Goal: Task Accomplishment & Management: Manage account settings

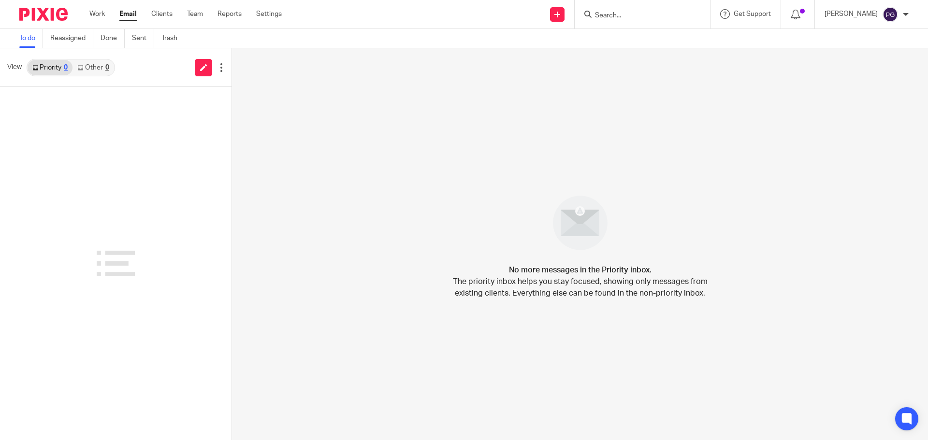
click at [619, 17] on input "Search" at bounding box center [637, 16] width 87 height 9
type input "demetri"
click at [650, 38] on link at bounding box center [652, 37] width 120 height 14
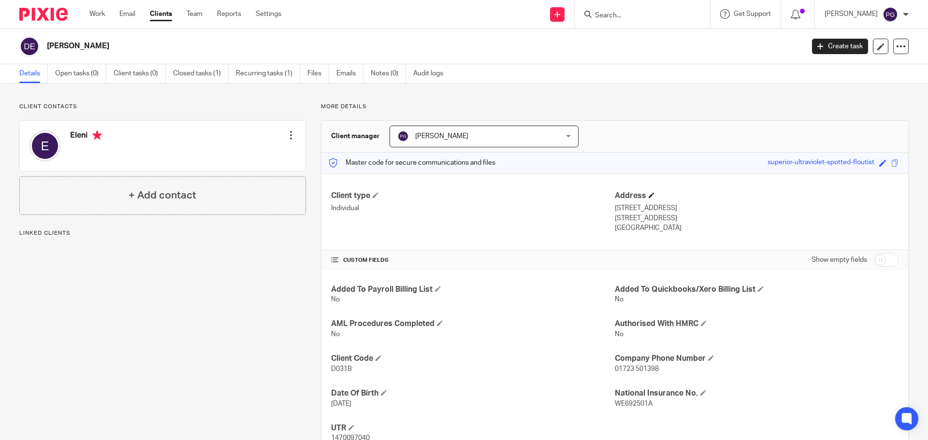
click at [648, 199] on h4 "Address" at bounding box center [757, 196] width 284 height 10
click at [648, 196] on span at bounding box center [651, 195] width 6 height 6
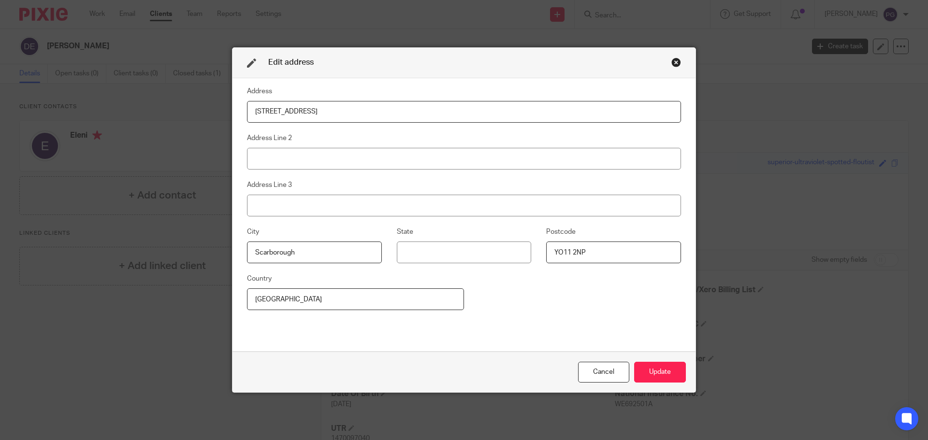
drag, startPoint x: 412, startPoint y: 110, endPoint x: 147, endPoint y: 111, distance: 264.8
click at [149, 109] on div "Edit address Address 6 York Place Address Line 2 Address Line 3 City Scarboroug…" at bounding box center [464, 220] width 928 height 440
type input "9 Ouzel Grove"
type input "Deepdale"
type input "Scarborough"
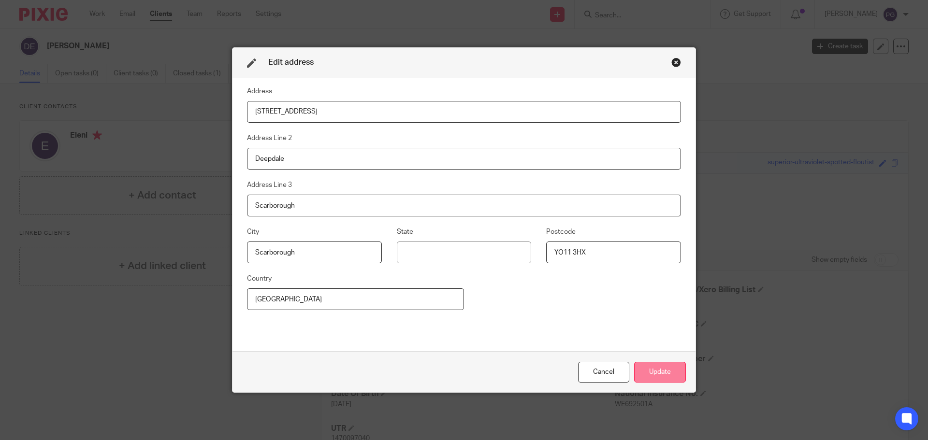
type input "YO11 3HX"
click at [659, 373] on button "Update" at bounding box center [660, 372] width 52 height 21
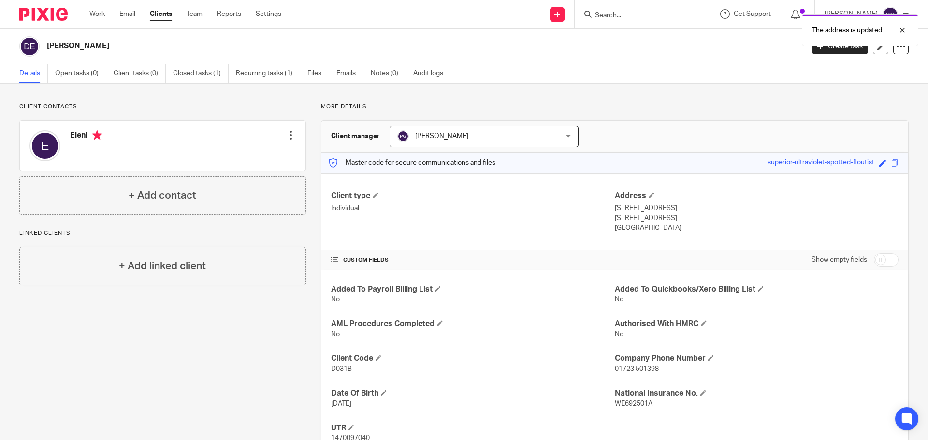
click at [288, 137] on div at bounding box center [291, 135] width 10 height 10
click at [236, 151] on link "Edit contact" at bounding box center [245, 157] width 92 height 14
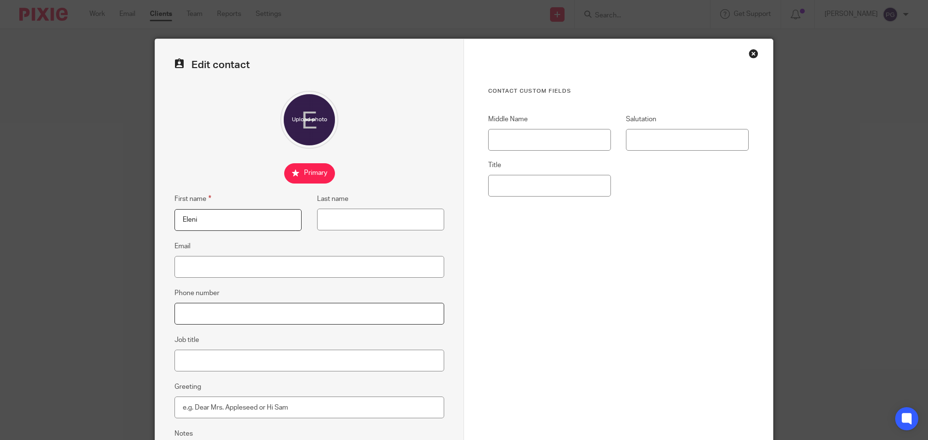
click at [225, 319] on input "Phone number" at bounding box center [309, 314] width 270 height 22
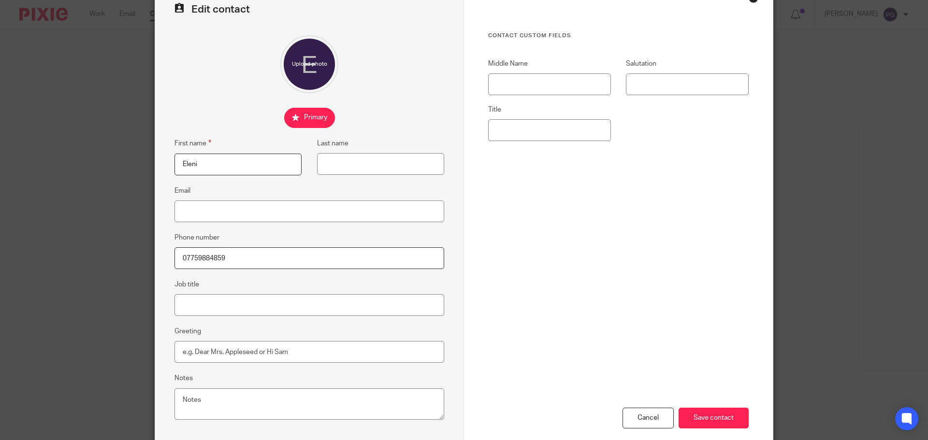
scroll to position [107, 0]
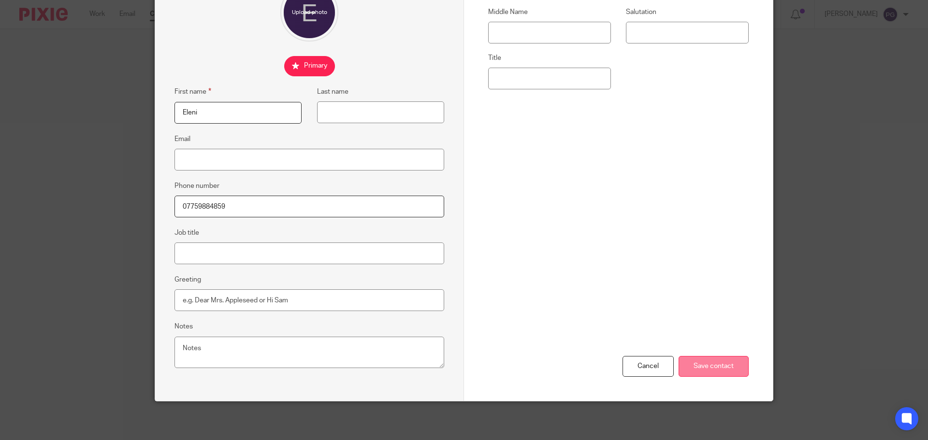
type input "07759884859"
click at [724, 361] on input "Save contact" at bounding box center [713, 366] width 70 height 21
click at [707, 368] on input "Save contact" at bounding box center [713, 366] width 70 height 21
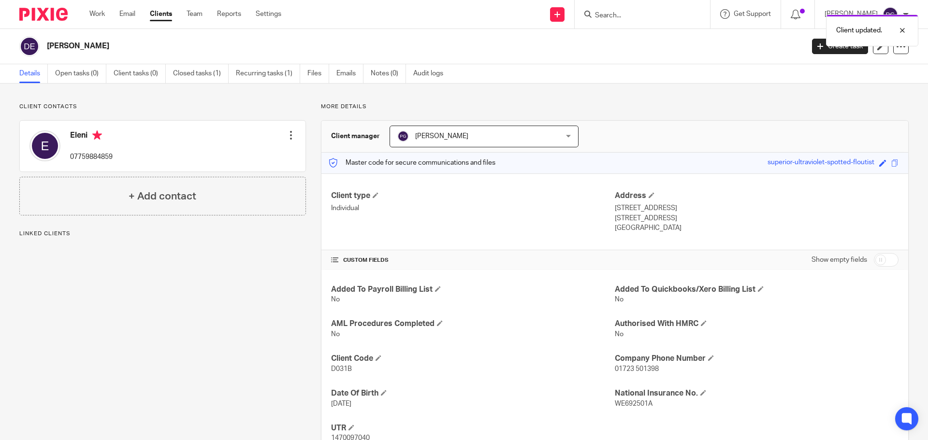
click at [622, 18] on div "Client updated." at bounding box center [691, 28] width 454 height 37
click at [628, 14] on div "Client updated." at bounding box center [691, 28] width 454 height 37
click at [906, 29] on div at bounding box center [895, 31] width 26 height 12
click at [678, 14] on input "Search" at bounding box center [637, 16] width 87 height 9
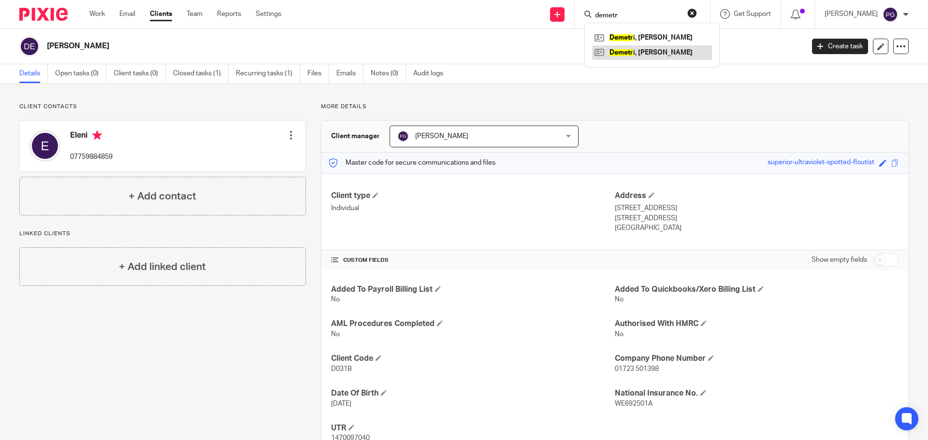
type input "demetr"
click at [657, 50] on link at bounding box center [652, 52] width 120 height 14
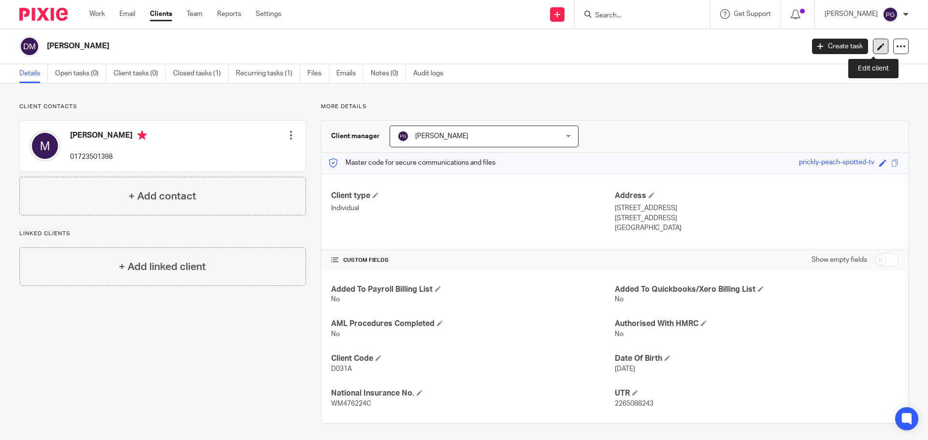
click at [877, 49] on icon at bounding box center [880, 46] width 7 height 7
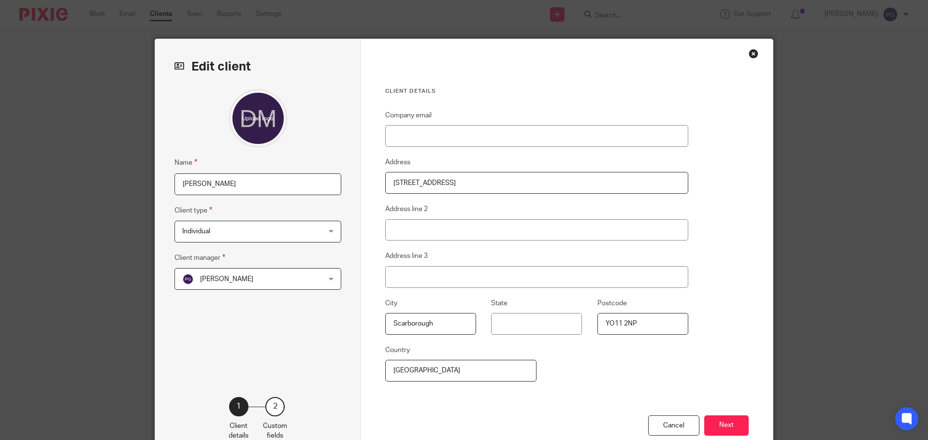
drag, startPoint x: 460, startPoint y: 182, endPoint x: 300, endPoint y: 185, distance: 160.0
click at [300, 185] on div "Edit client Name Demetri, Michael Client type Individual Individual Charity Ind…" at bounding box center [463, 249] width 617 height 421
type input "9 Ouzel Grove"
type input "Deepdale"
type input "Scarborough"
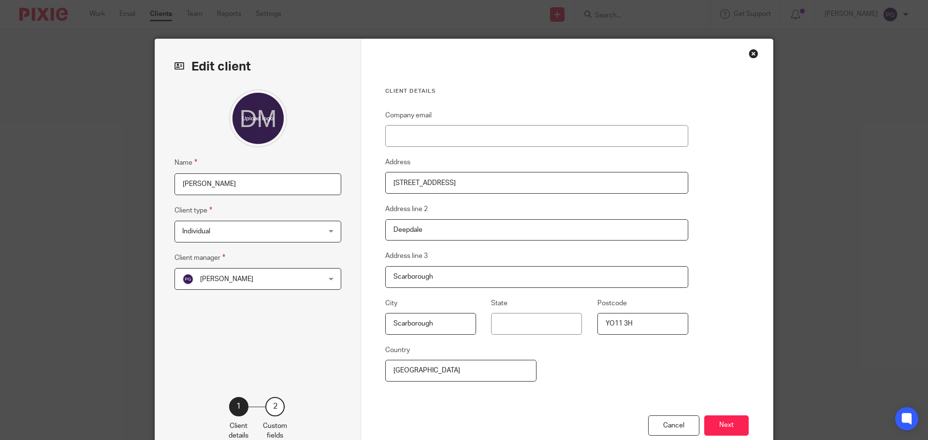
type input "YO11 3HX"
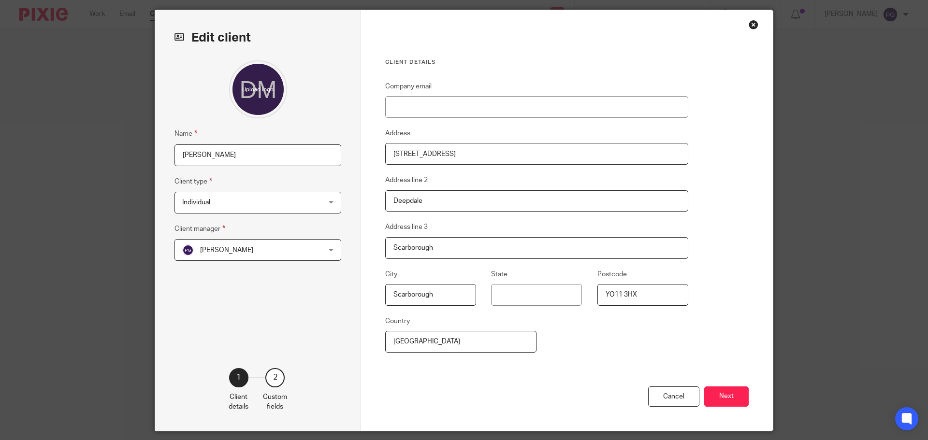
scroll to position [59, 0]
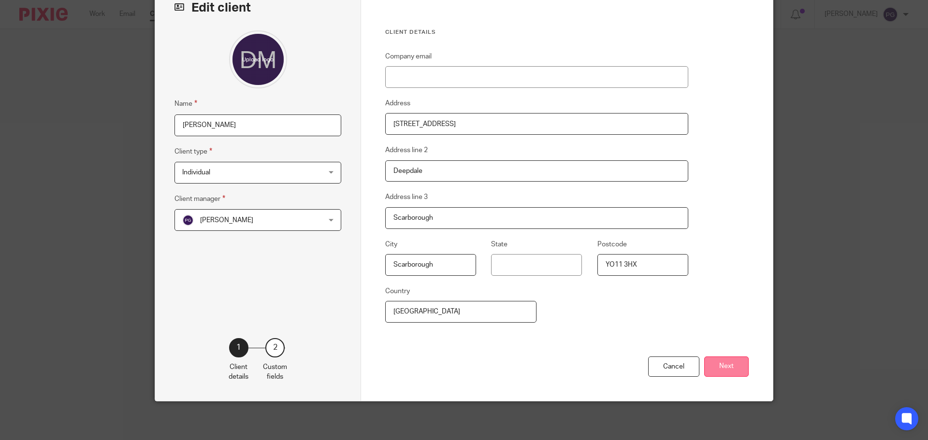
click at [709, 364] on button "Next" at bounding box center [726, 367] width 44 height 21
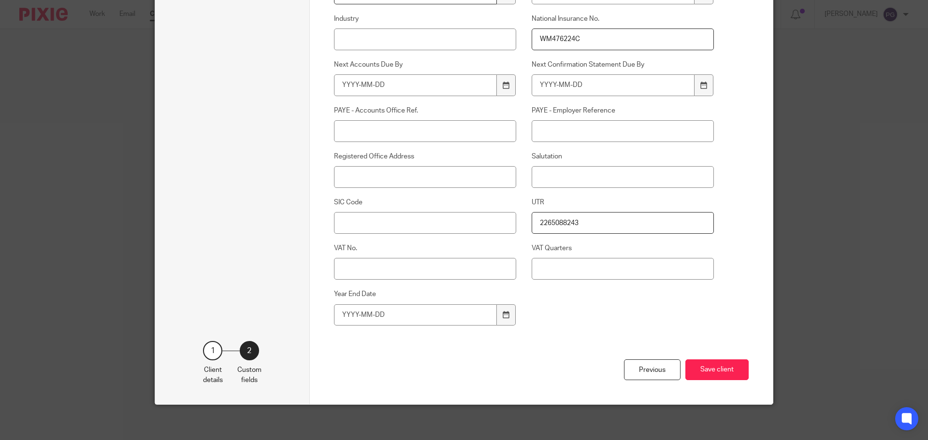
scroll to position [483, 0]
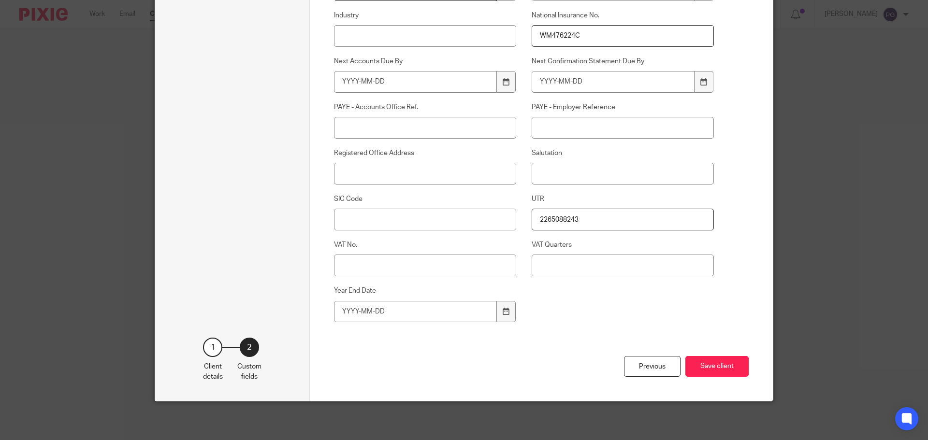
click at [725, 365] on button "Save client" at bounding box center [716, 366] width 63 height 21
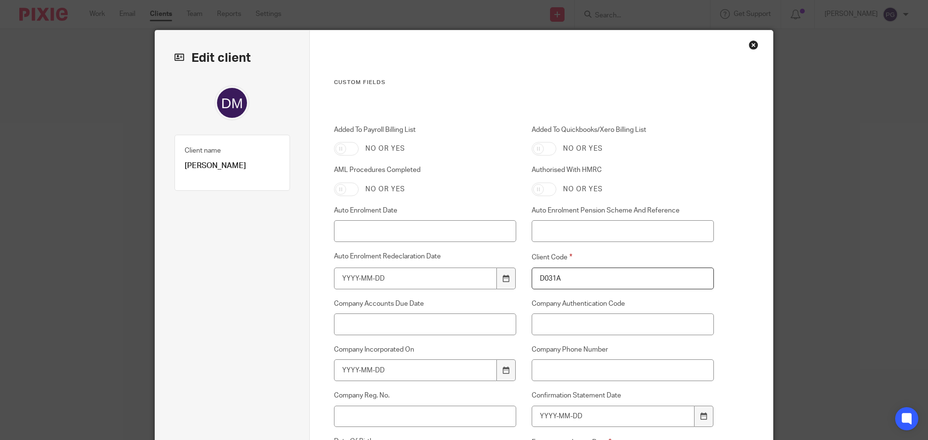
scroll to position [0, 0]
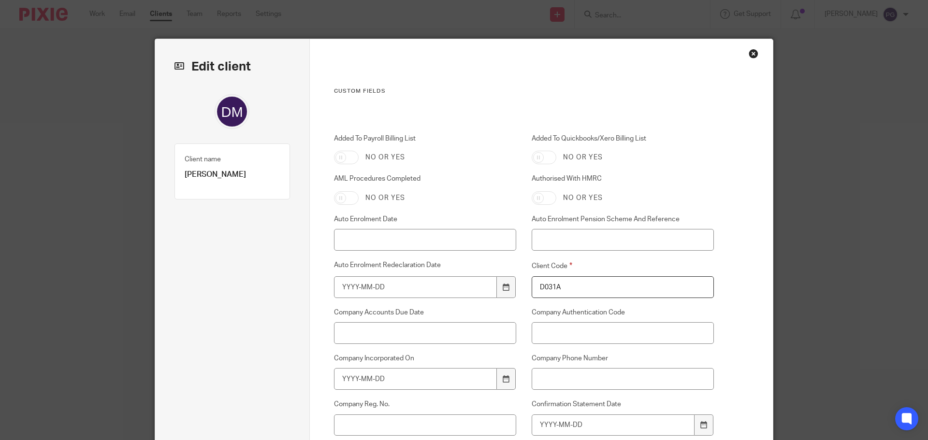
click at [749, 56] on div "Close this dialog window" at bounding box center [753, 54] width 10 height 10
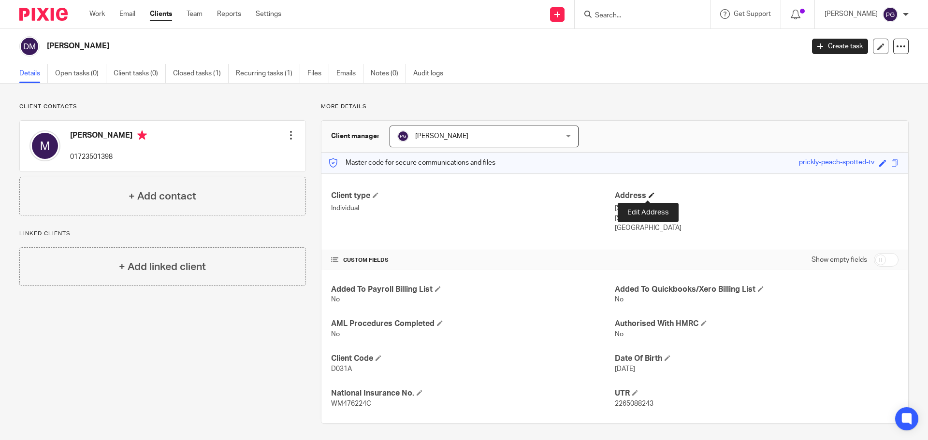
click at [648, 197] on span at bounding box center [651, 195] width 6 height 6
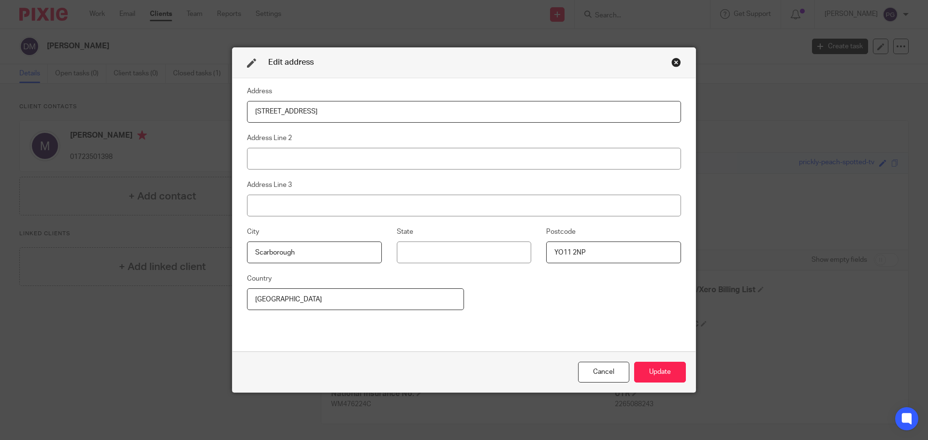
drag, startPoint x: 306, startPoint y: 114, endPoint x: 184, endPoint y: 113, distance: 122.2
click at [184, 113] on div "Edit address Address 6 York Place Address Line 2 Address Line 3 City Scarboroug…" at bounding box center [464, 220] width 928 height 440
type input "9 Ouzel Grove"
type input "Deepdale"
type input "Scaroborugh"
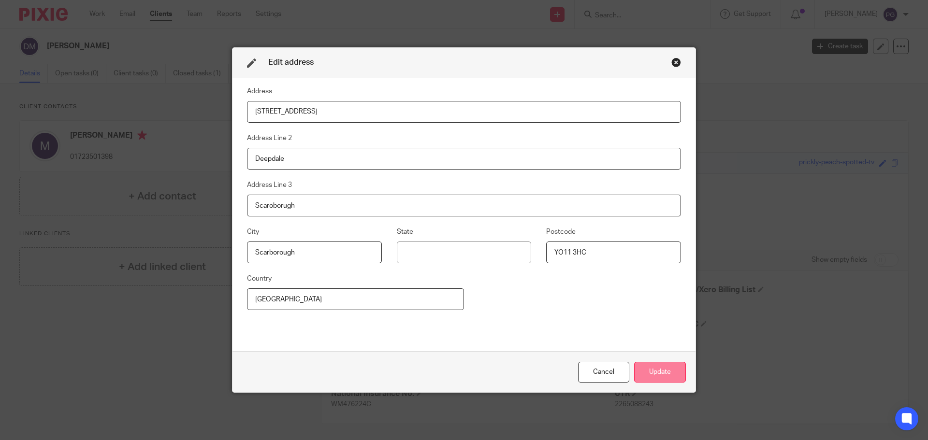
type input "YO11 3HC"
click at [636, 377] on button "Update" at bounding box center [660, 372] width 52 height 21
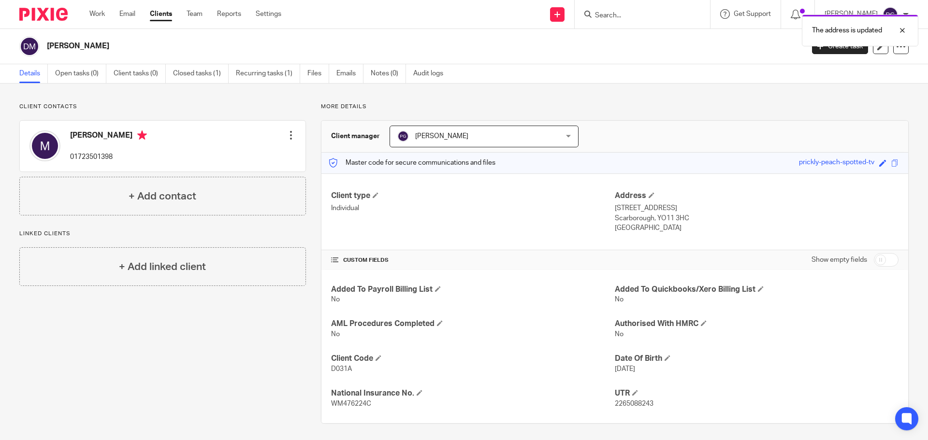
click at [283, 134] on div "Michael 01723501398 Edit contact Create client from contact Export data Delete …" at bounding box center [163, 146] width 286 height 51
click at [289, 137] on div at bounding box center [291, 135] width 10 height 10
click at [249, 153] on link "Edit contact" at bounding box center [245, 157] width 92 height 14
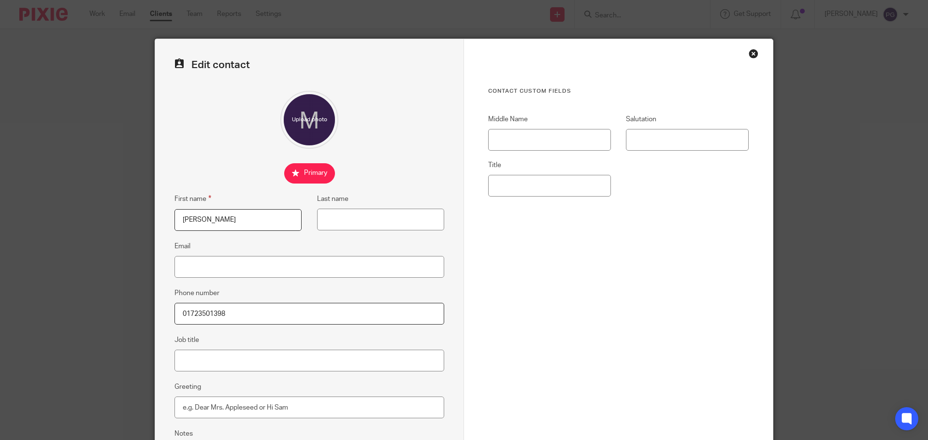
click at [251, 314] on input "01723501398" at bounding box center [309, 314] width 270 height 22
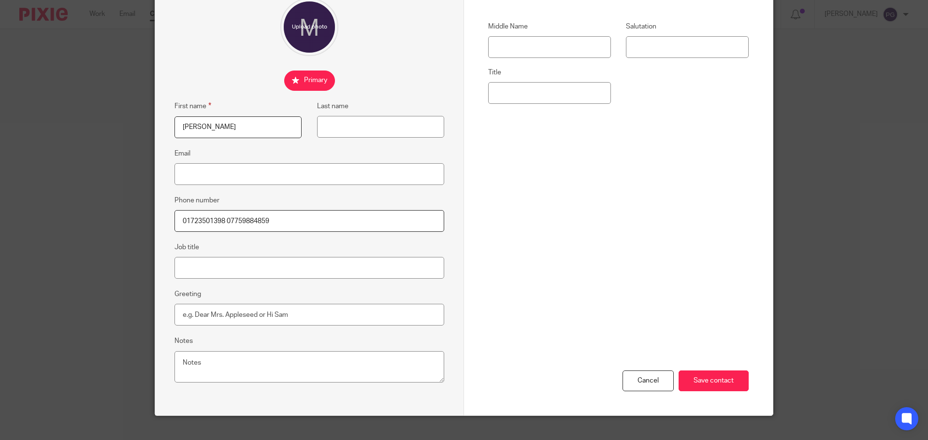
scroll to position [107, 0]
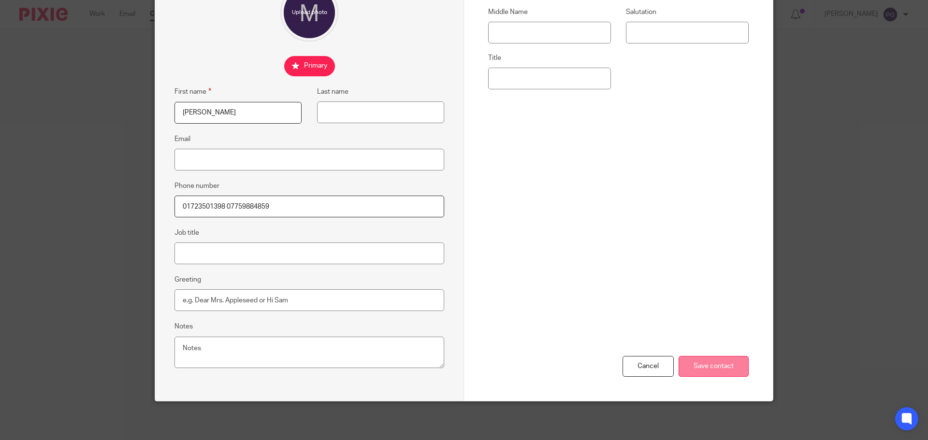
type input "01723501398 07759884859"
click at [710, 368] on input "Save contact" at bounding box center [713, 366] width 70 height 21
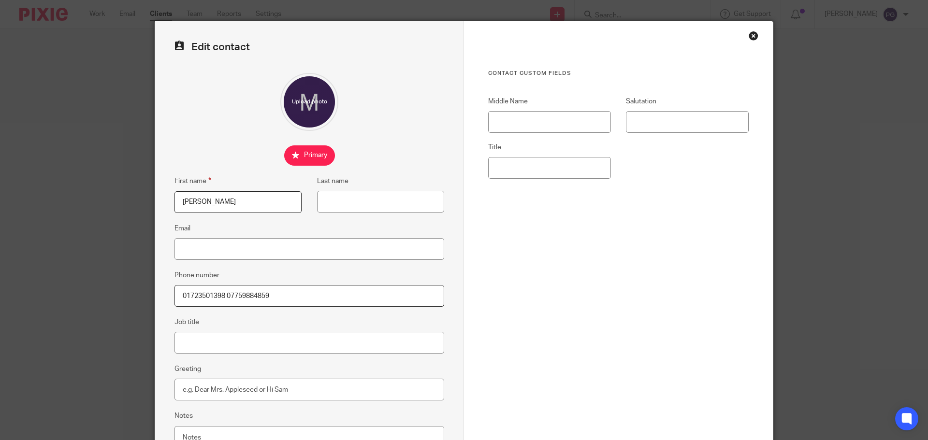
scroll to position [0, 0]
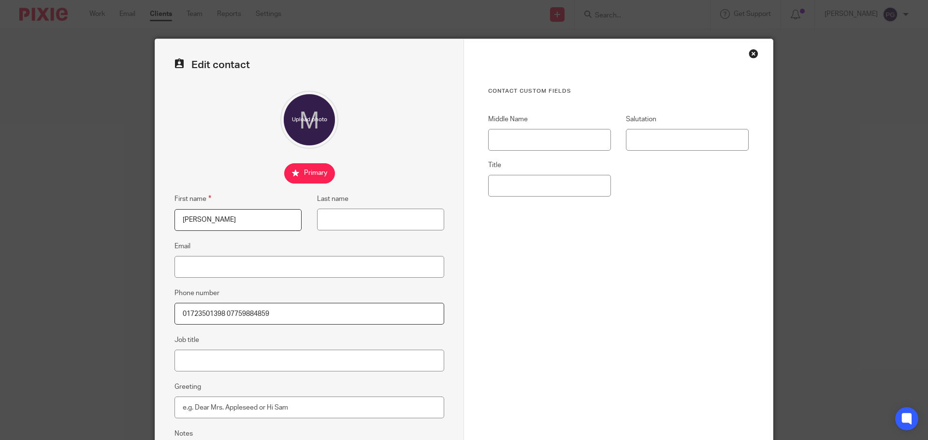
click at [748, 53] on div "Close this dialog window" at bounding box center [753, 54] width 10 height 10
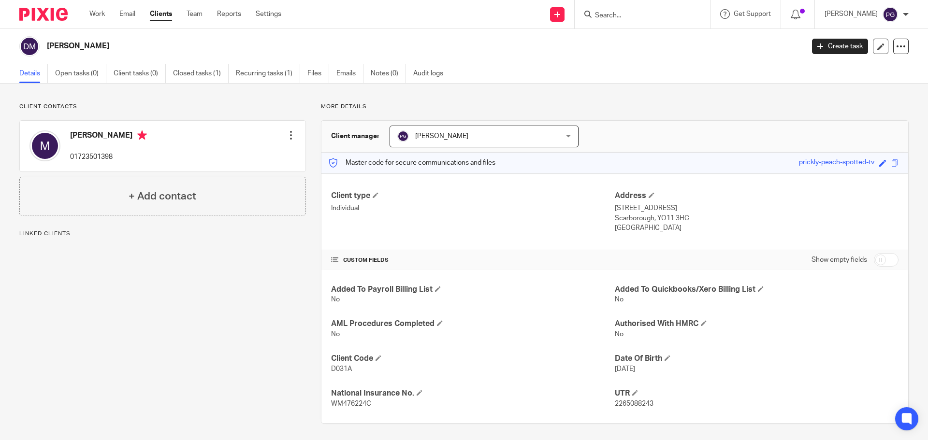
click at [287, 134] on div at bounding box center [291, 135] width 10 height 10
click at [252, 157] on link "Edit contact" at bounding box center [245, 157] width 92 height 14
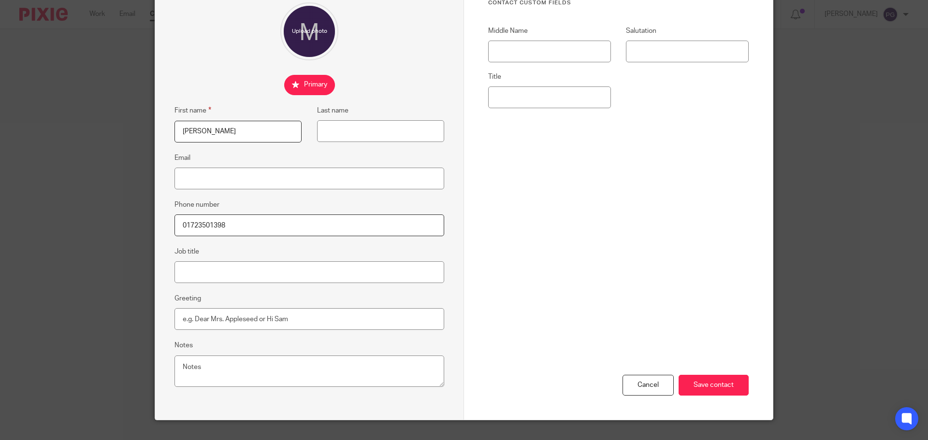
scroll to position [97, 0]
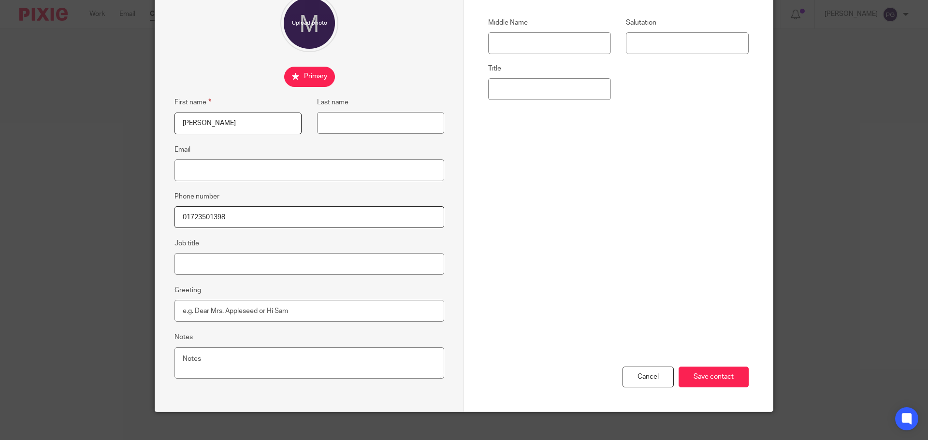
click at [250, 212] on input "01723501398" at bounding box center [309, 217] width 270 height 22
type input "01723501398 07759884859"
drag, startPoint x: 720, startPoint y: 370, endPoint x: 717, endPoint y: 375, distance: 5.6
click at [717, 376] on input "Save contact" at bounding box center [713, 377] width 70 height 21
click at [705, 382] on input "Save contact" at bounding box center [713, 377] width 70 height 21
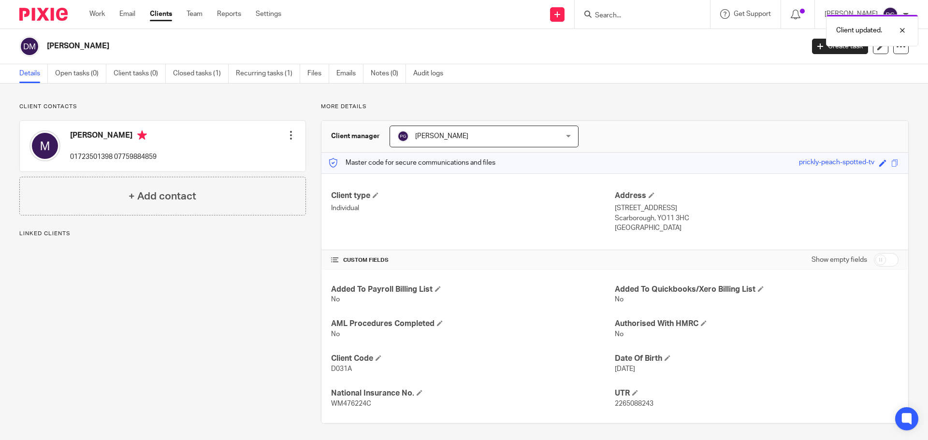
click at [630, 14] on div "Client updated." at bounding box center [691, 28] width 454 height 37
click at [902, 29] on div at bounding box center [895, 31] width 26 height 12
click at [679, 14] on input "Search" at bounding box center [637, 16] width 87 height 9
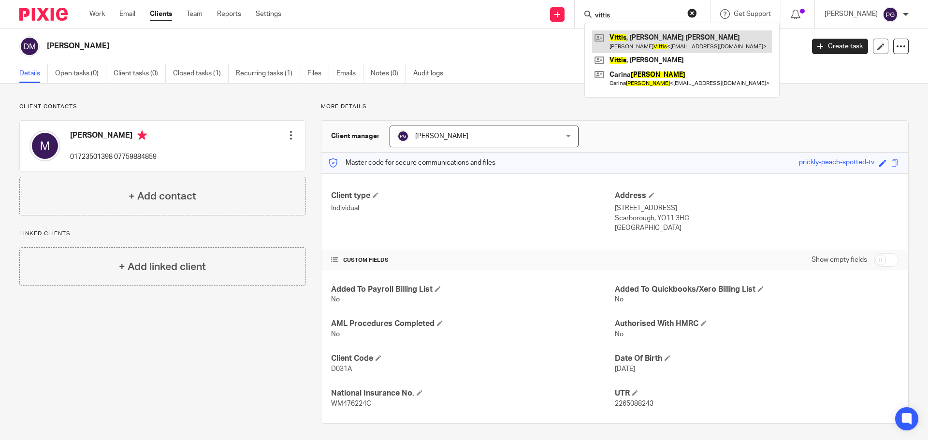
type input "vittis"
click at [660, 36] on link at bounding box center [682, 41] width 180 height 22
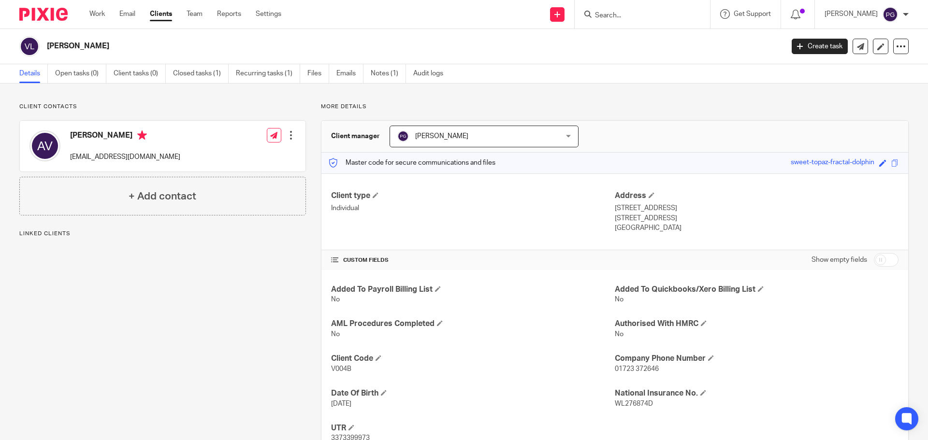
click at [646, 16] on input "Search" at bounding box center [637, 16] width 87 height 9
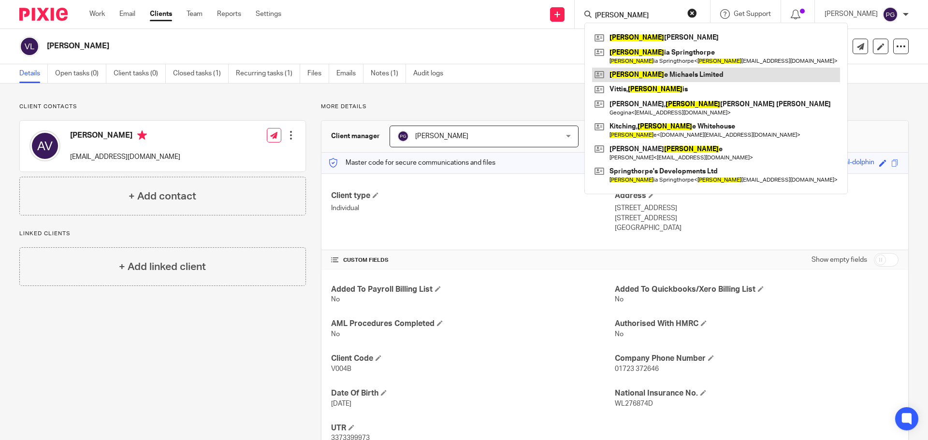
type input "georg"
click at [655, 73] on link at bounding box center [716, 75] width 248 height 14
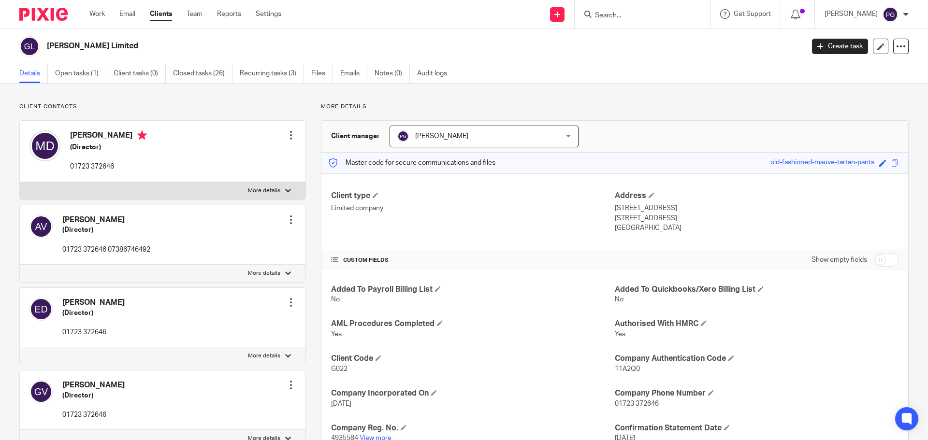
click at [640, 14] on input "Search" at bounding box center [637, 16] width 87 height 9
type input "s"
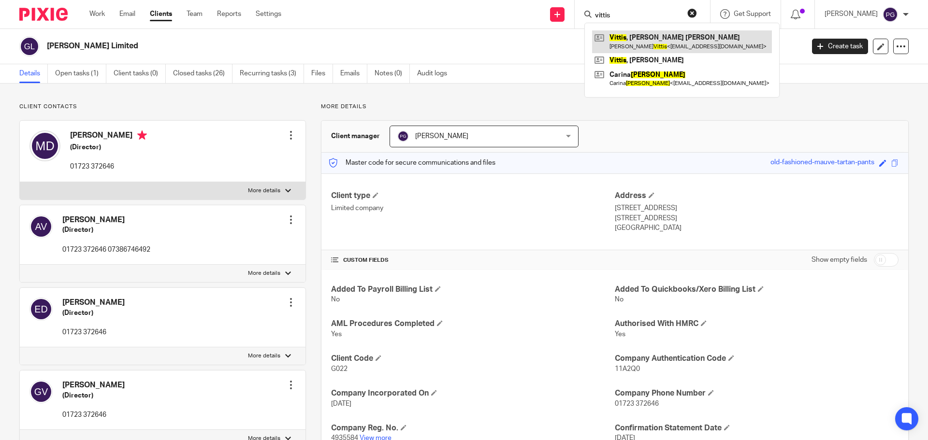
type input "vittis"
click at [649, 46] on link at bounding box center [682, 41] width 180 height 22
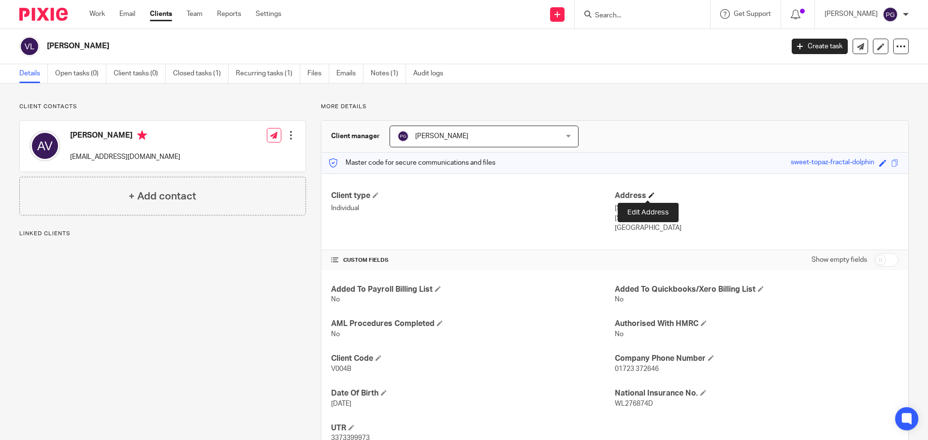
click at [648, 196] on span at bounding box center [651, 195] width 6 height 6
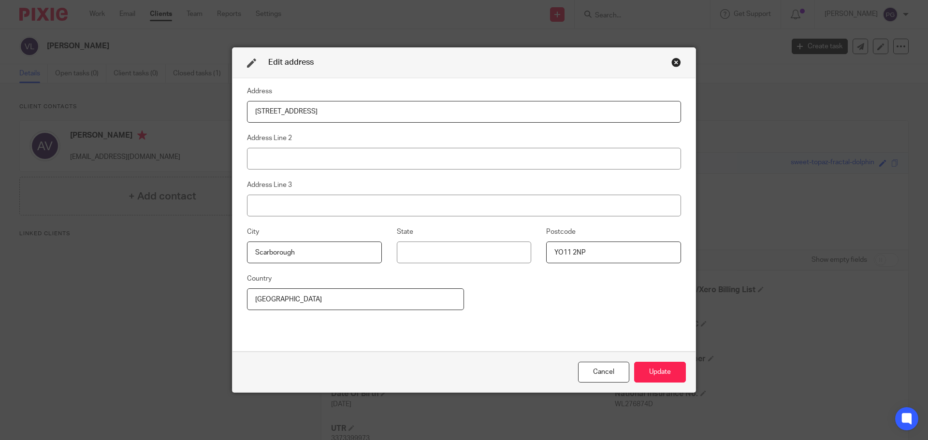
drag, startPoint x: 335, startPoint y: 112, endPoint x: 175, endPoint y: 106, distance: 160.0
click at [175, 106] on div "Edit address Address 5 York Place Address Line 2 Address Line 3 City [GEOGRAPHI…" at bounding box center [464, 220] width 928 height 440
type input "[STREET_ADDRESS]"
type input "S"
type input "YO12 7LN"
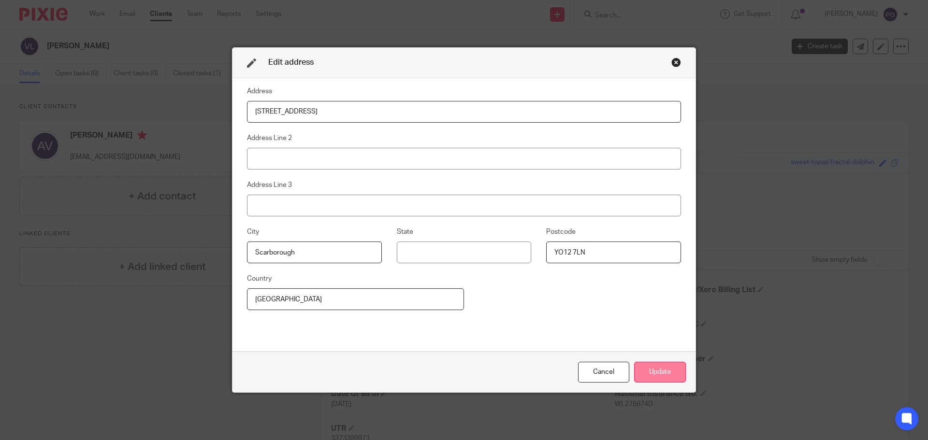
click at [655, 370] on button "Update" at bounding box center [660, 372] width 52 height 21
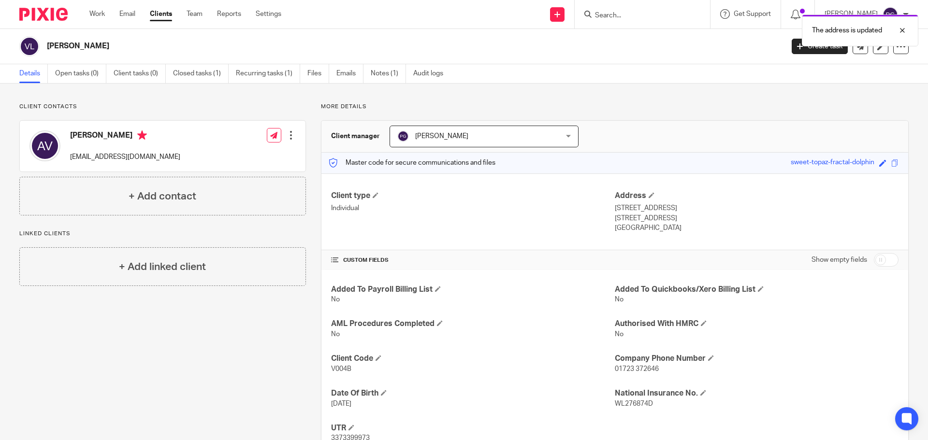
click at [290, 136] on div at bounding box center [291, 135] width 10 height 10
click at [260, 154] on link "Edit contact" at bounding box center [245, 157] width 92 height 14
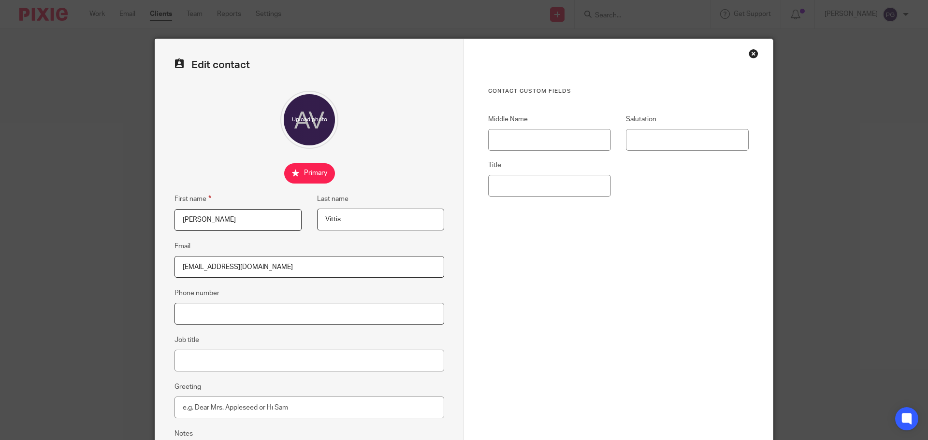
click at [228, 308] on input "Phone number" at bounding box center [309, 314] width 270 height 22
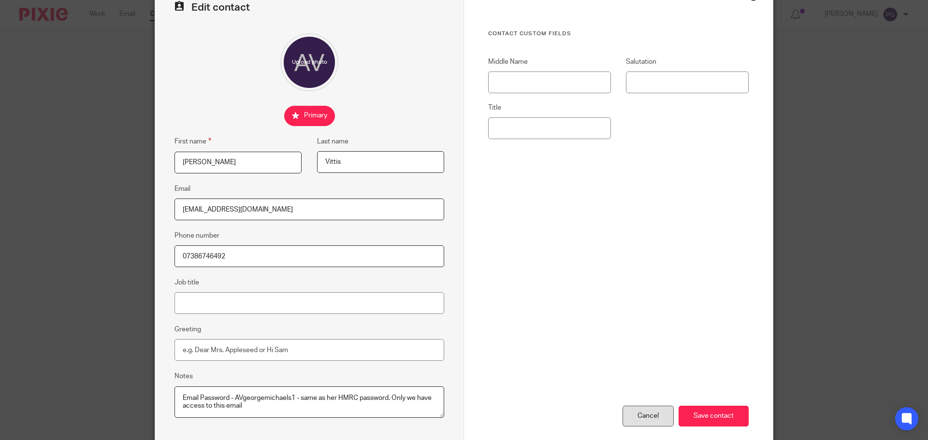
scroll to position [107, 0]
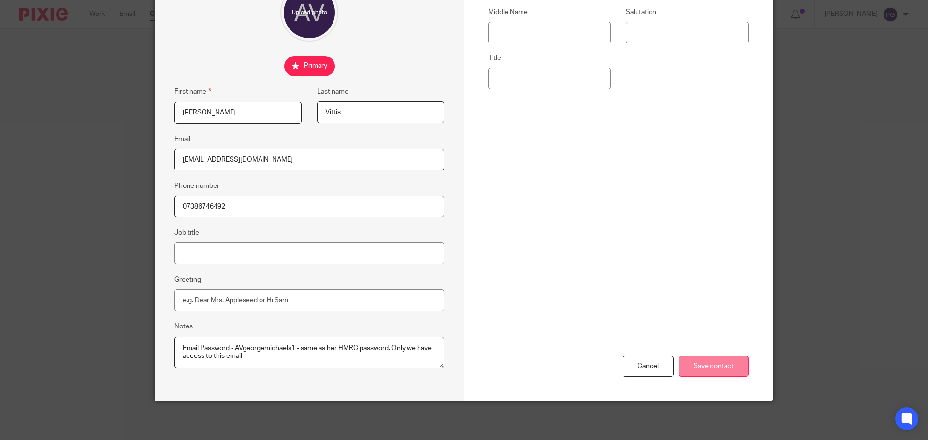
type input "07386746492"
click at [718, 368] on input "Save contact" at bounding box center [713, 366] width 70 height 21
click at [706, 363] on input "Save contact" at bounding box center [713, 366] width 70 height 21
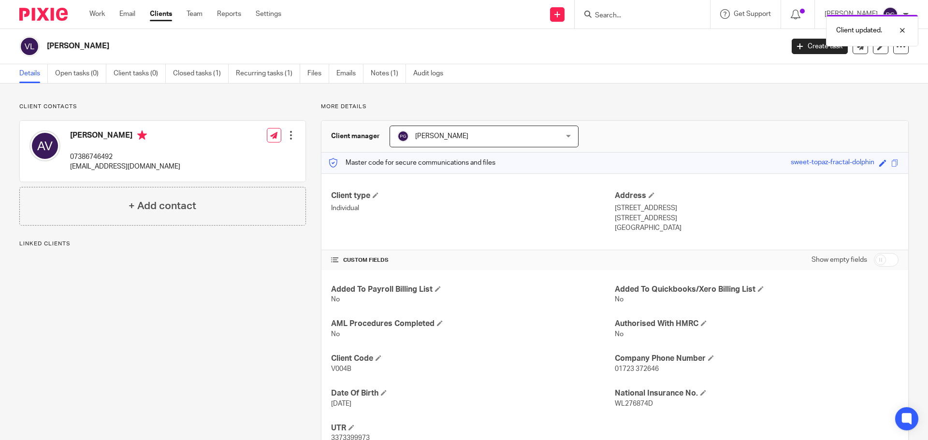
click at [630, 17] on div "Client updated." at bounding box center [691, 28] width 454 height 37
click at [630, 16] on input "Search" at bounding box center [637, 16] width 87 height 9
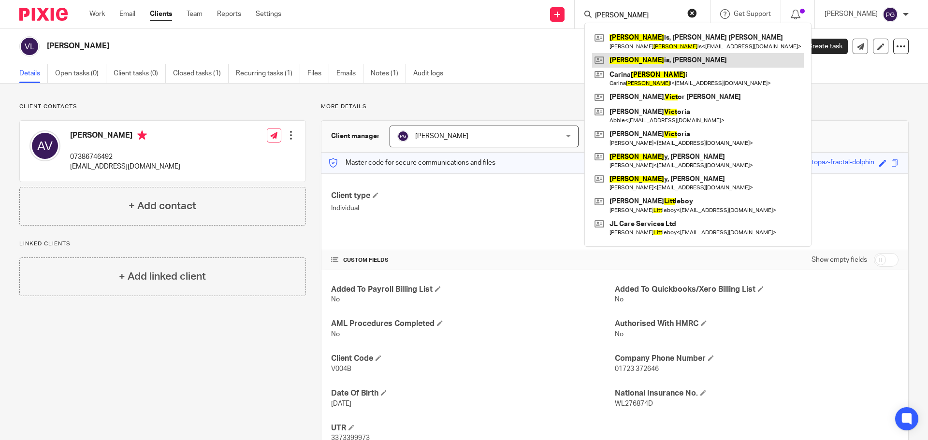
type input "vitt"
click at [643, 57] on link at bounding box center [698, 60] width 212 height 14
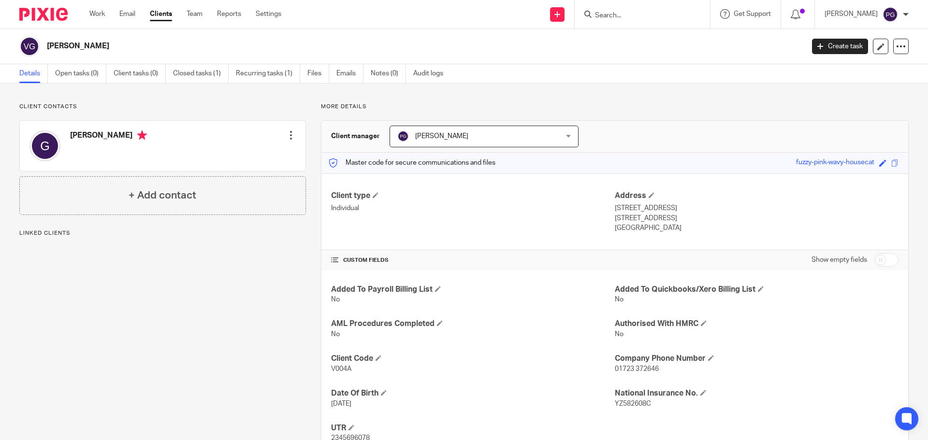
click at [300, 131] on div "[PERSON_NAME] Edit contact Create client from contact Export data Delete contact" at bounding box center [163, 146] width 286 height 50
click at [293, 134] on div "[PERSON_NAME] Edit contact Create client from contact Export data Delete contact" at bounding box center [163, 146] width 286 height 50
click at [288, 135] on div at bounding box center [291, 135] width 10 height 10
click at [253, 152] on link "Edit contact" at bounding box center [245, 157] width 92 height 14
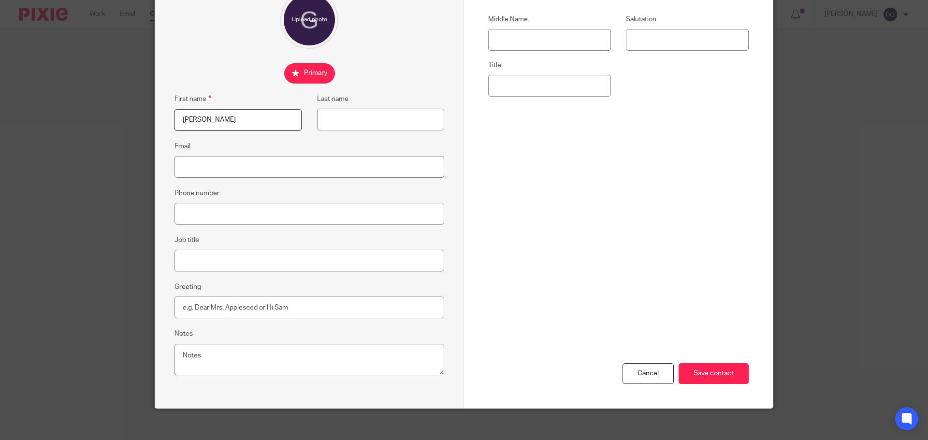
scroll to position [107, 0]
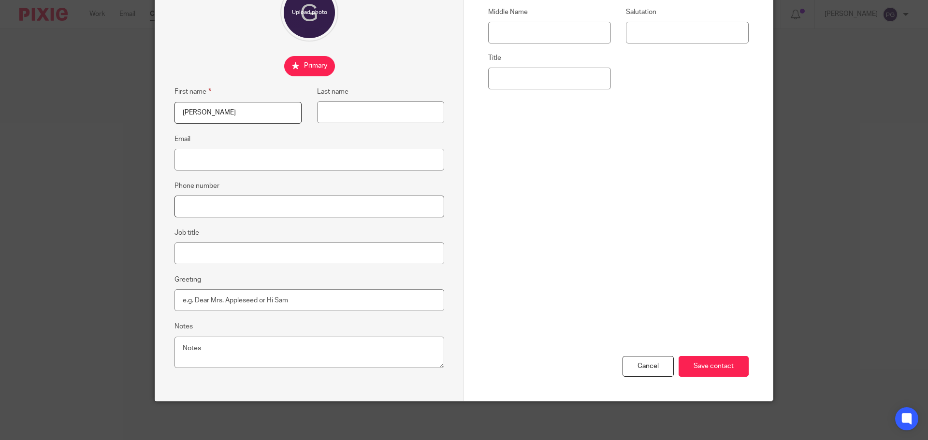
click at [278, 211] on input "Phone number" at bounding box center [309, 207] width 270 height 22
type input "07386746492"
click at [716, 353] on div "Cancel Save contact" at bounding box center [618, 314] width 260 height 173
click at [711, 365] on input "Save contact" at bounding box center [713, 366] width 70 height 21
click at [700, 364] on input "Save contact" at bounding box center [713, 366] width 70 height 21
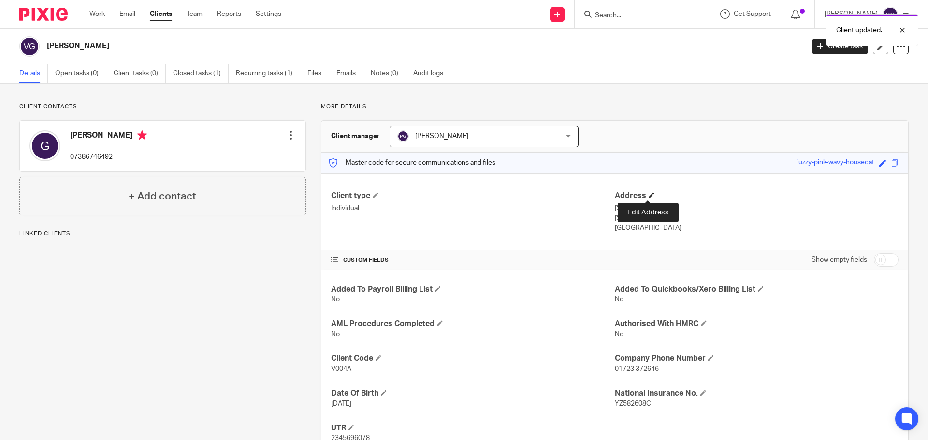
click at [650, 197] on span at bounding box center [651, 195] width 6 height 6
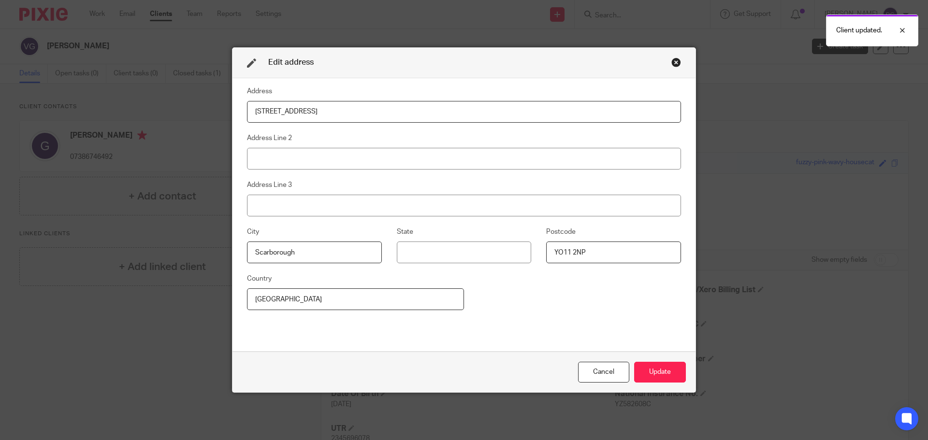
drag, startPoint x: 323, startPoint y: 110, endPoint x: 90, endPoint y: 90, distance: 233.7
click at [90, 90] on div "Edit address Address 5 York Place Address Line 2 Address Line 3 City [GEOGRAPHI…" at bounding box center [464, 220] width 928 height 440
type input "[STREET_ADDRESS]"
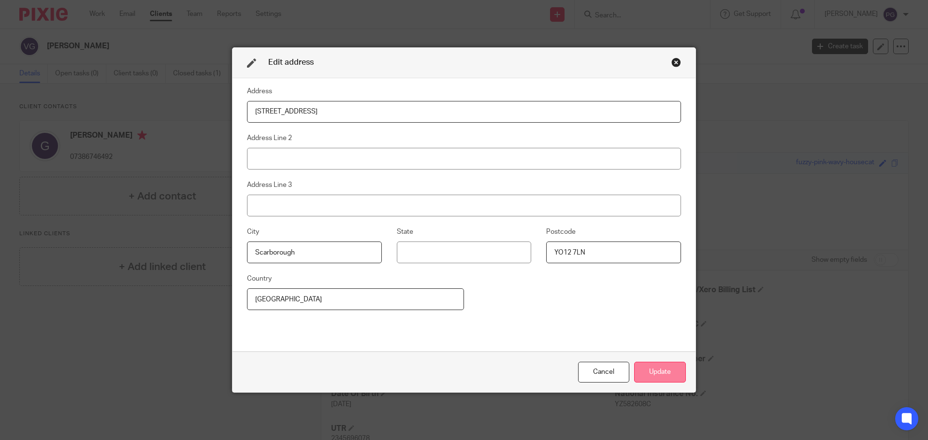
type input "YO12 7LN"
click at [652, 370] on button "Update" at bounding box center [660, 372] width 52 height 21
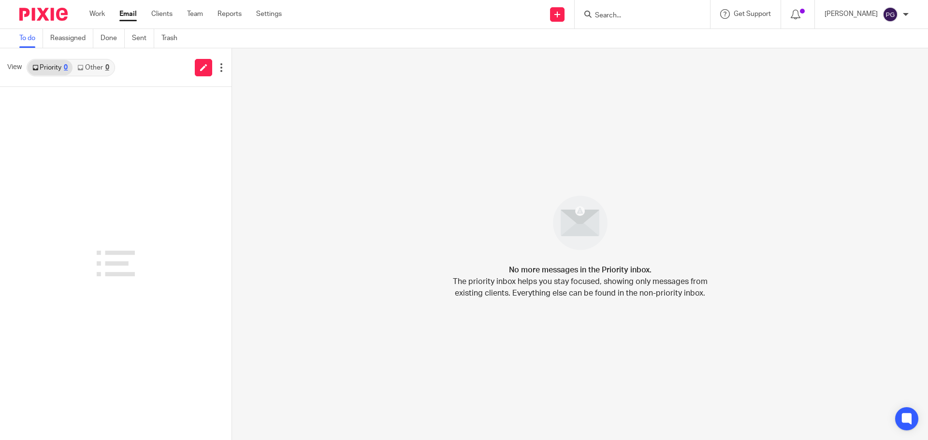
click at [630, 17] on input "Search" at bounding box center [637, 16] width 87 height 9
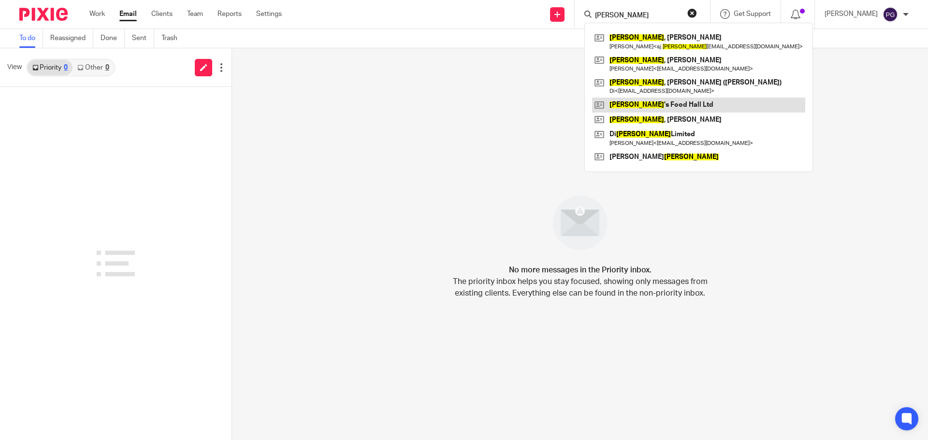
type input "wilson"
click at [663, 102] on link at bounding box center [698, 105] width 213 height 14
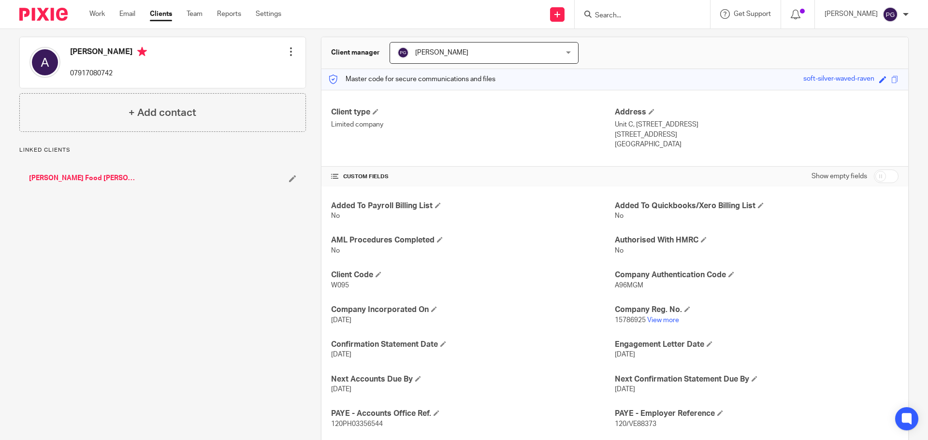
scroll to position [176, 0]
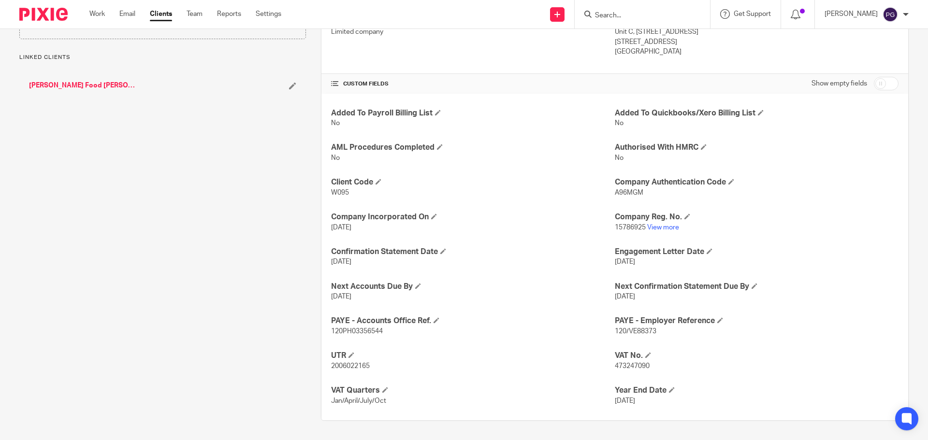
click at [626, 365] on span "473247090" at bounding box center [632, 366] width 35 height 7
copy span "473247090"
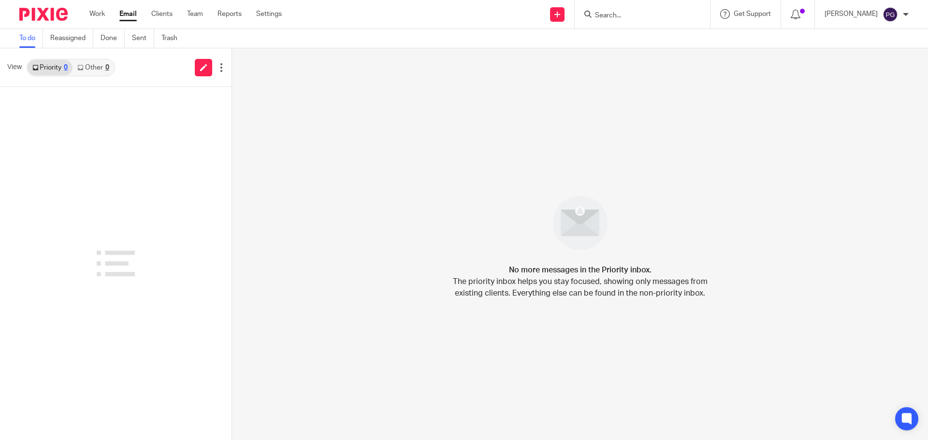
click at [642, 15] on input "Search" at bounding box center [637, 16] width 87 height 9
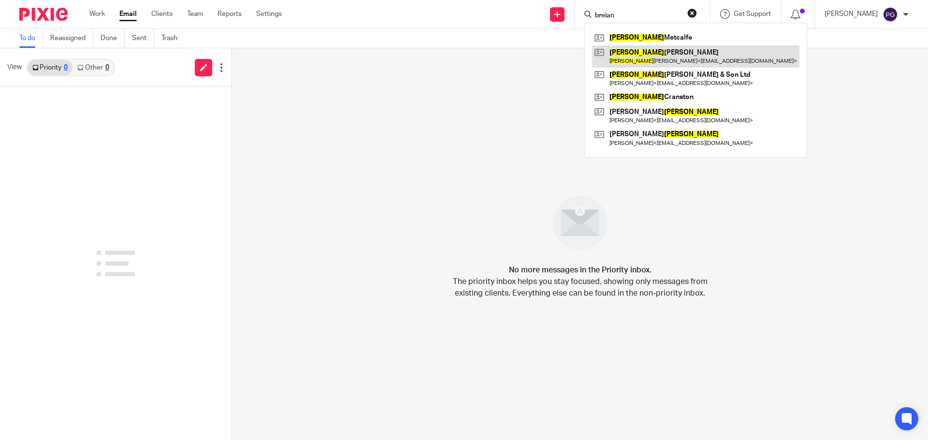
type input "breian"
click at [691, 62] on link at bounding box center [695, 56] width 207 height 22
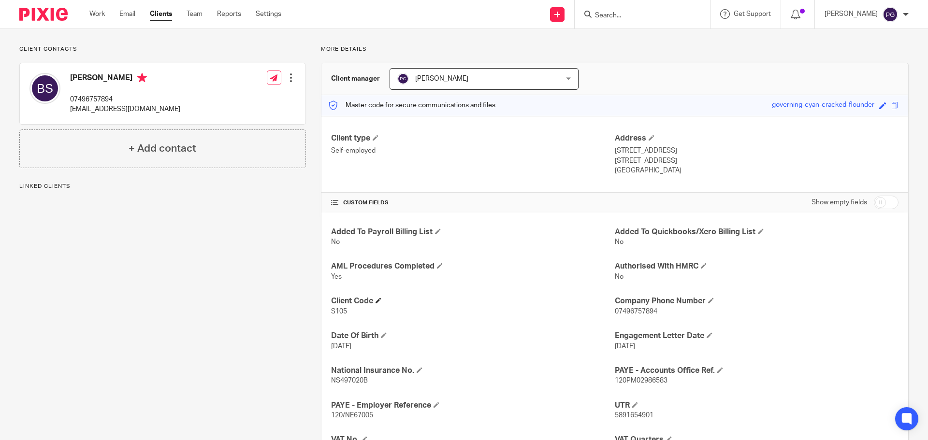
scroll to position [107, 0]
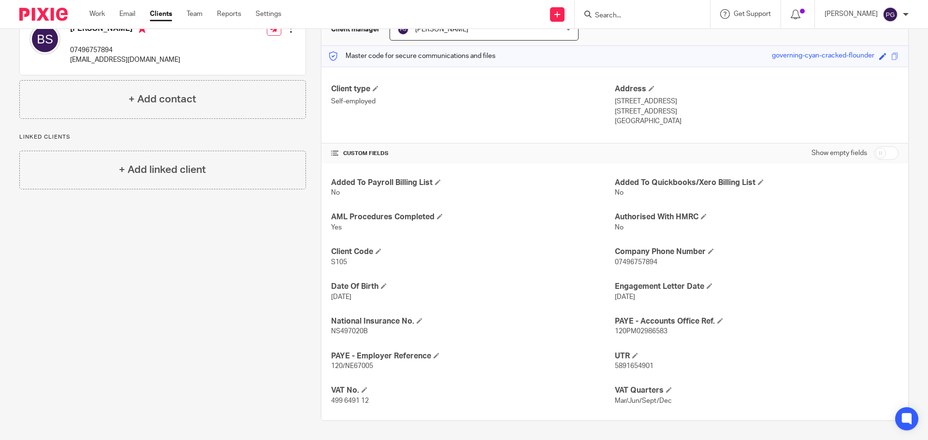
click at [643, 18] on input "Search" at bounding box center [637, 16] width 87 height 9
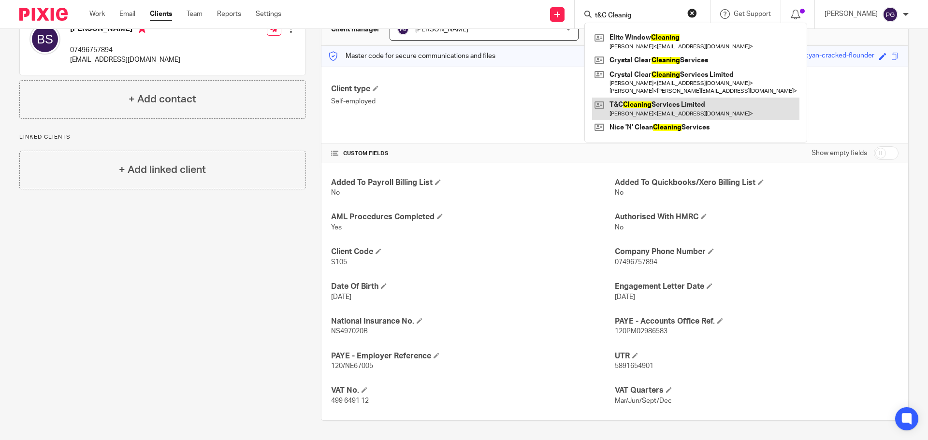
type input "t&C Cleanig"
click at [643, 104] on link at bounding box center [695, 109] width 207 height 22
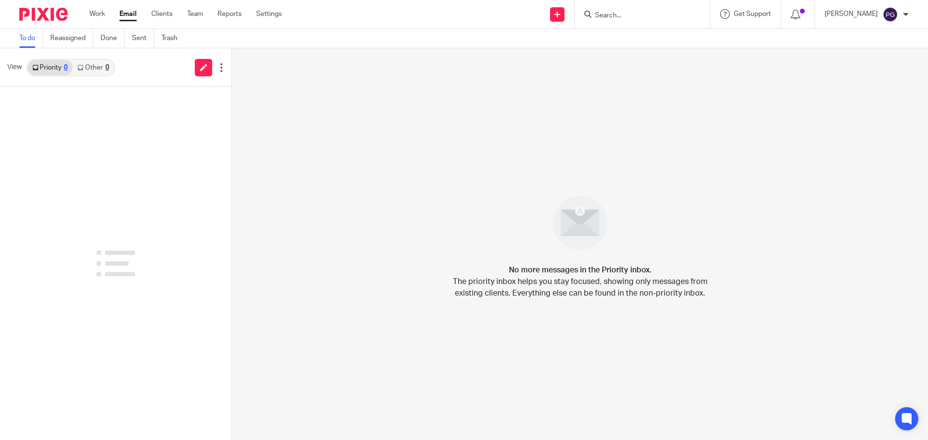
click at [633, 14] on input "Search" at bounding box center [637, 16] width 87 height 9
type input "g"
type input "helen canf"
click at [686, 49] on link at bounding box center [677, 41] width 171 height 22
